Goal: Find specific page/section: Find specific page/section

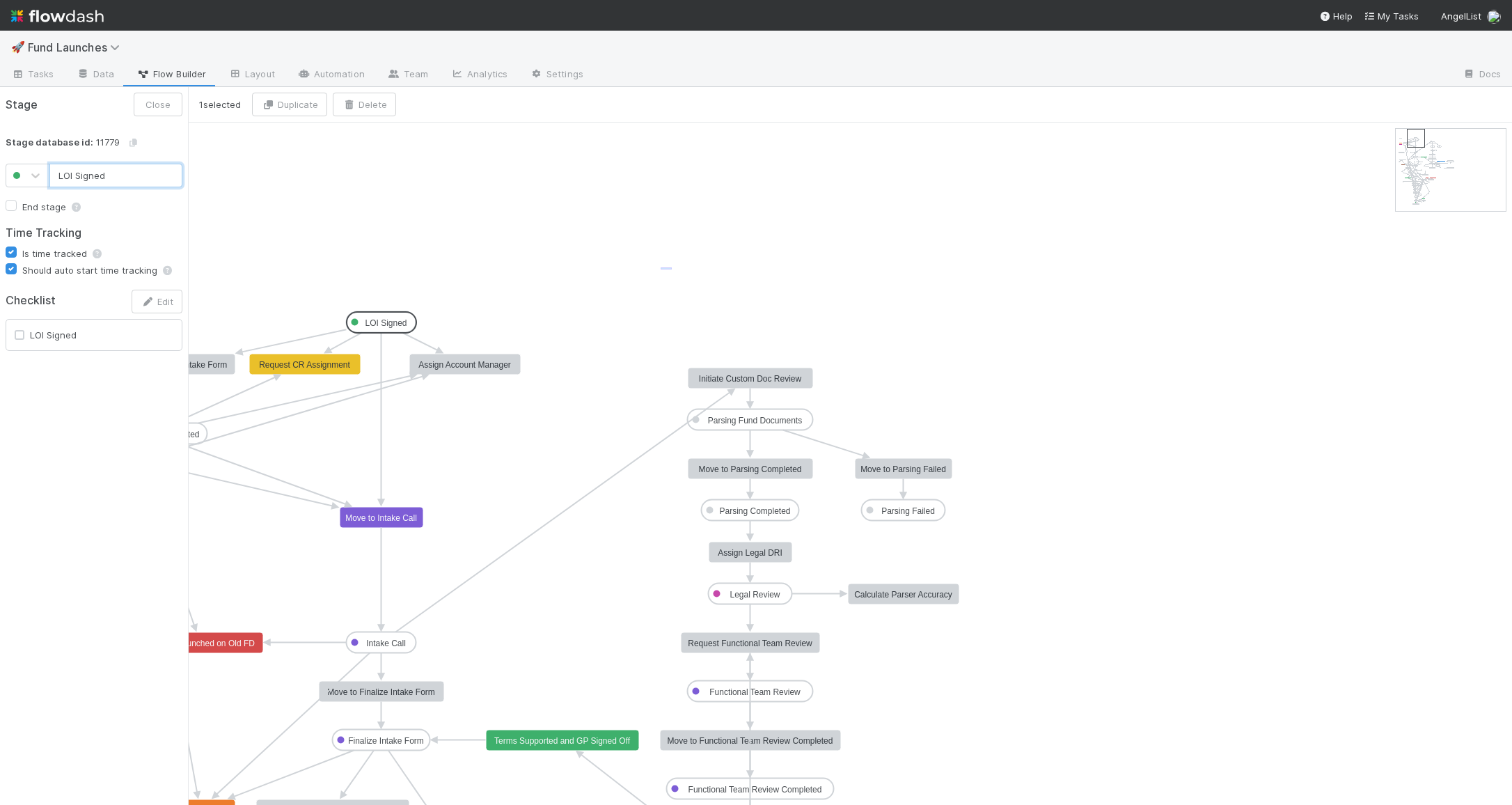
drag, startPoint x: 660, startPoint y: 269, endPoint x: 754, endPoint y: 229, distance: 102.2
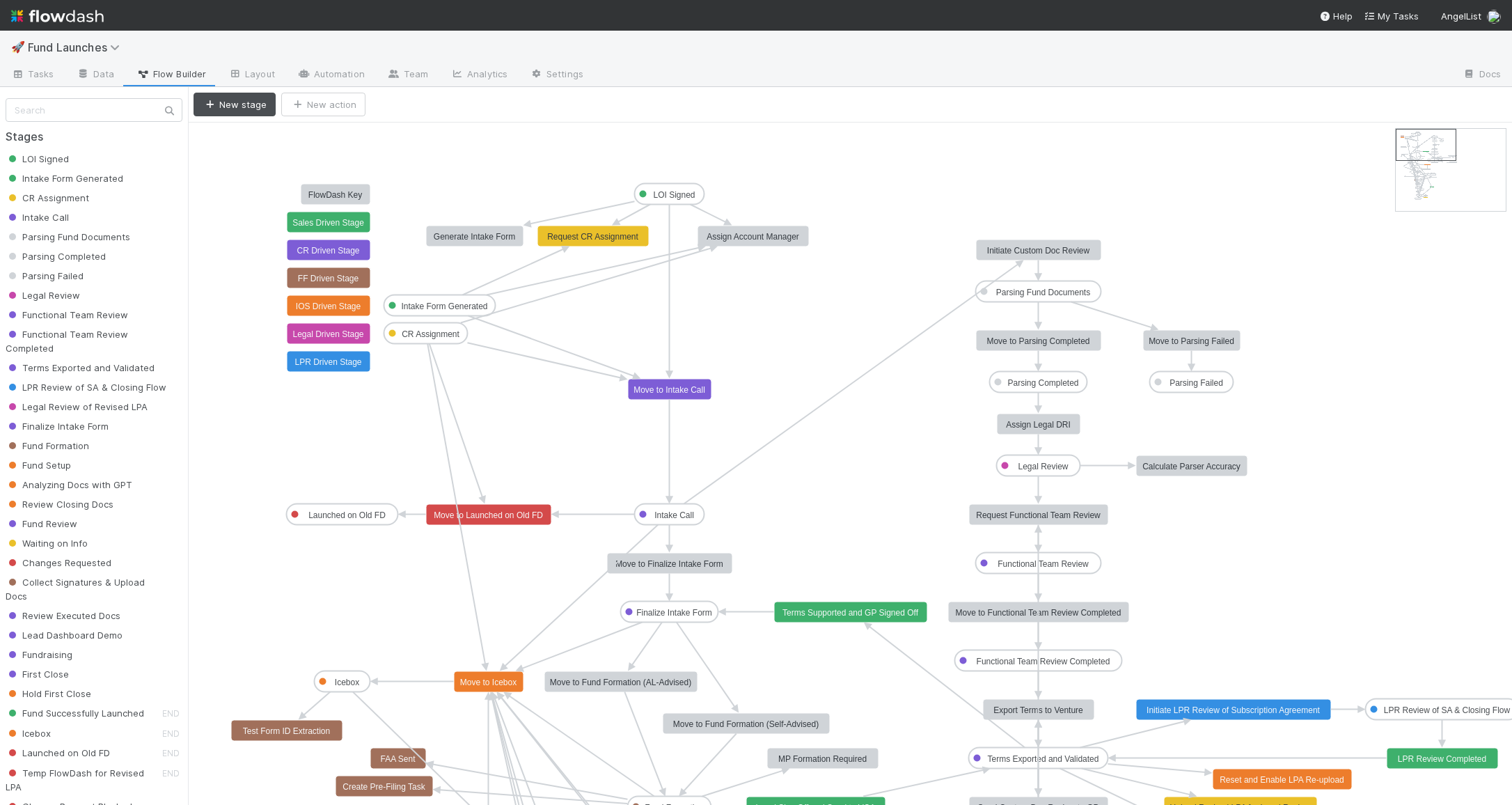
drag, startPoint x: 436, startPoint y: 285, endPoint x: 725, endPoint y: 157, distance: 316.1
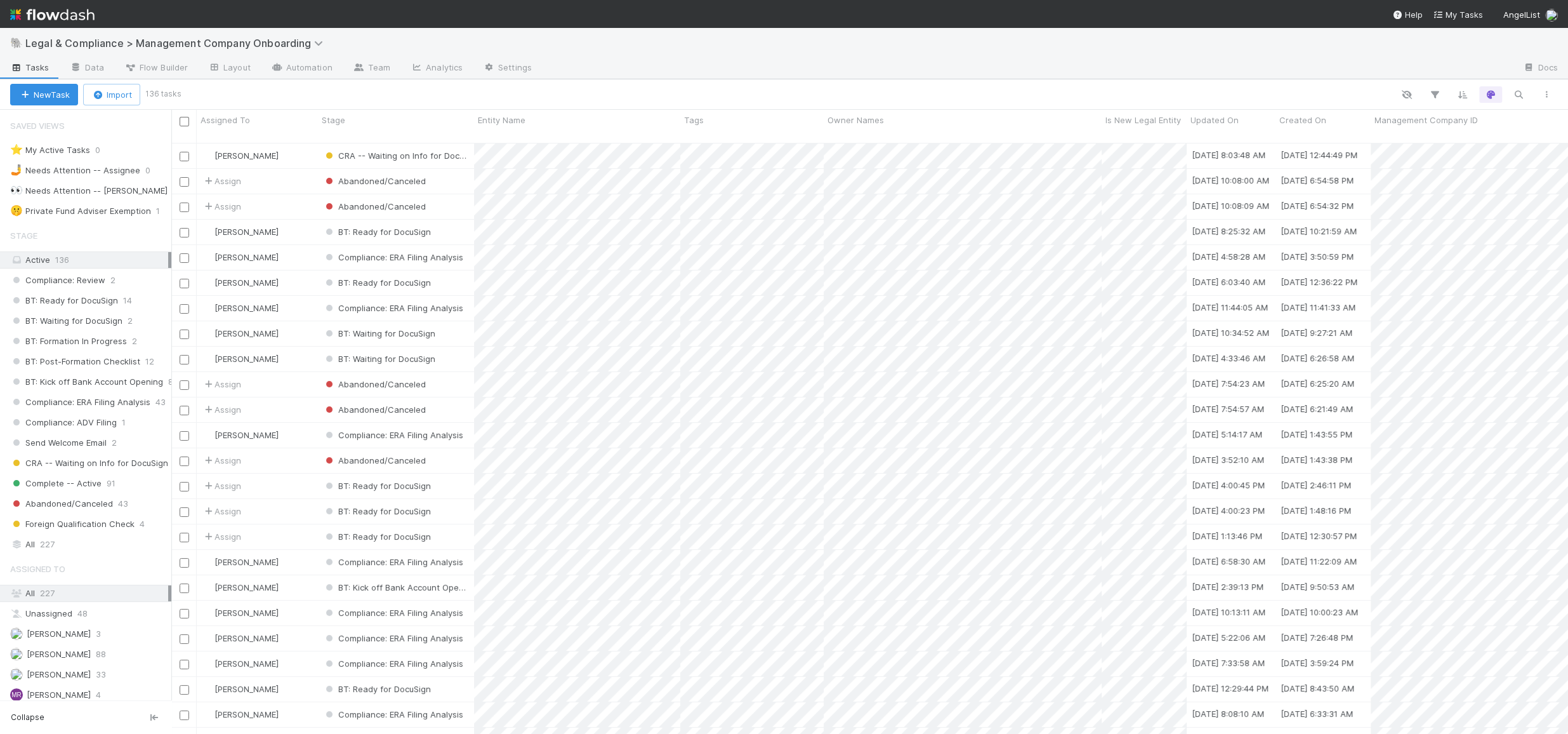
scroll to position [589, 1383]
